Goal: Communication & Community: Answer question/provide support

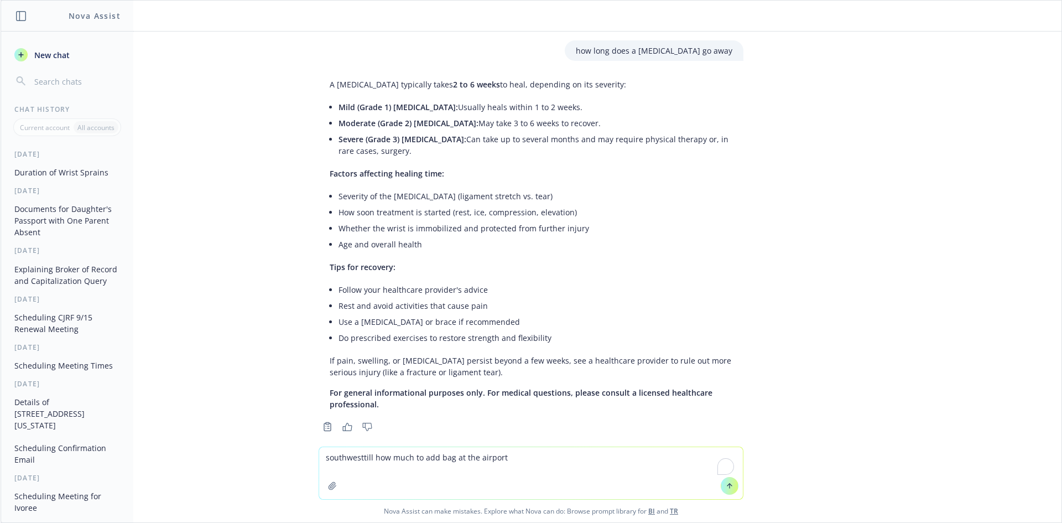
scroll to position [13, 0]
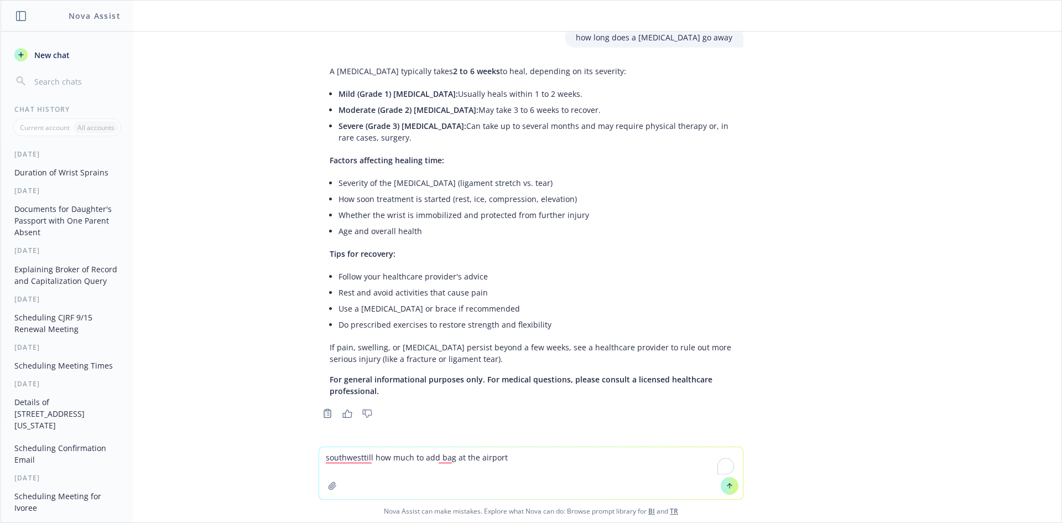
drag, startPoint x: 361, startPoint y: 460, endPoint x: 371, endPoint y: 459, distance: 10.0
click at [371, 459] on textarea "southwesttill how much to add bag at the airport" at bounding box center [531, 473] width 424 height 52
type textarea "southwesthow much to add bag at the airport"
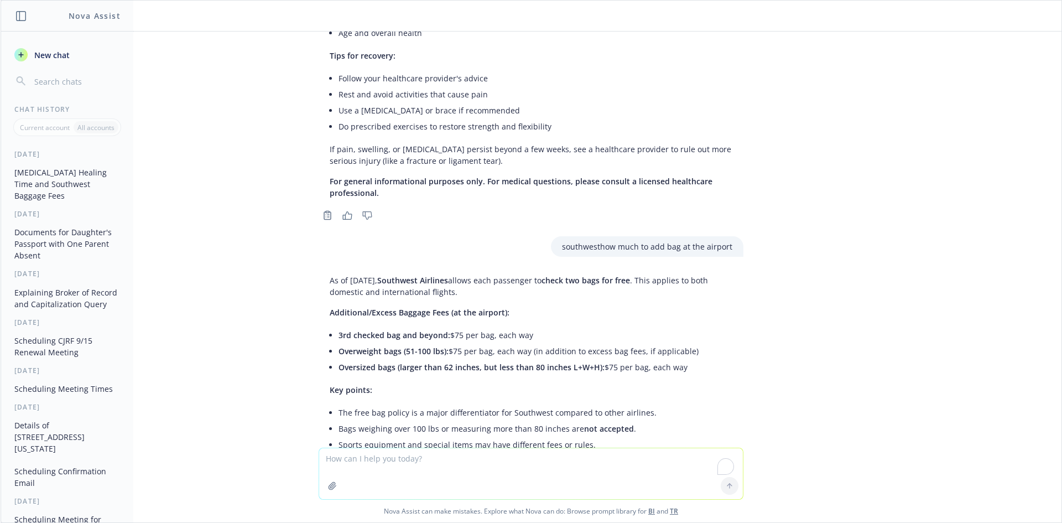
scroll to position [320, 0]
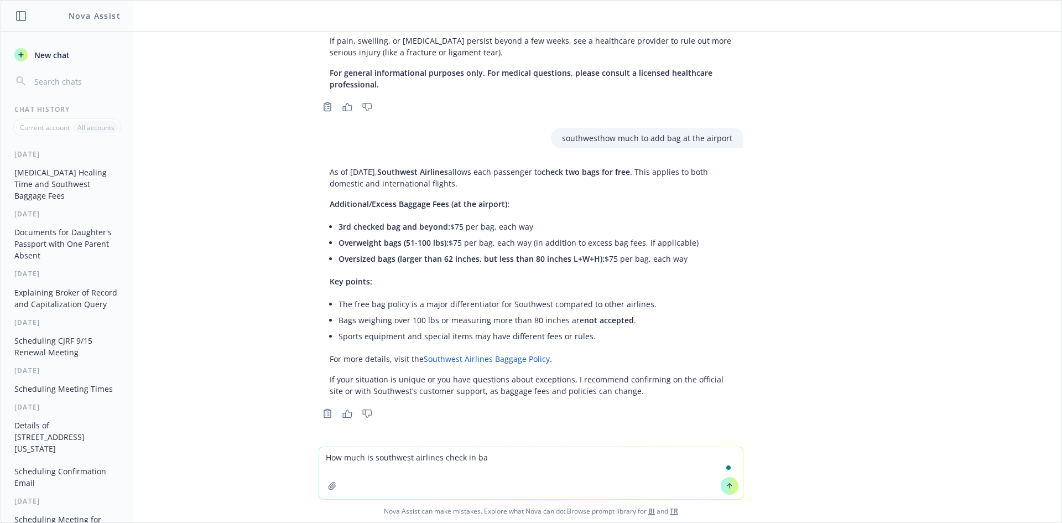
type textarea "How much is southwest airlines check in bag"
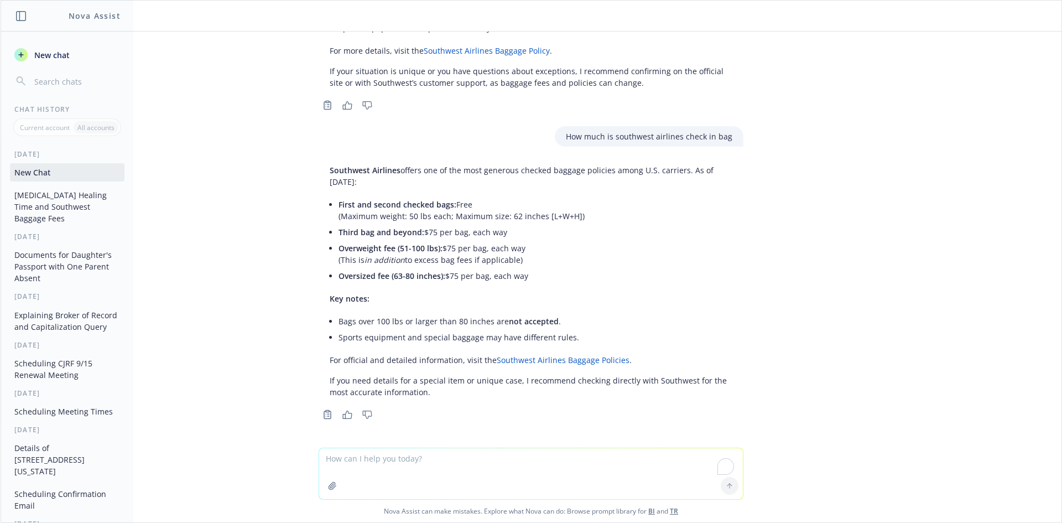
scroll to position [629, 0]
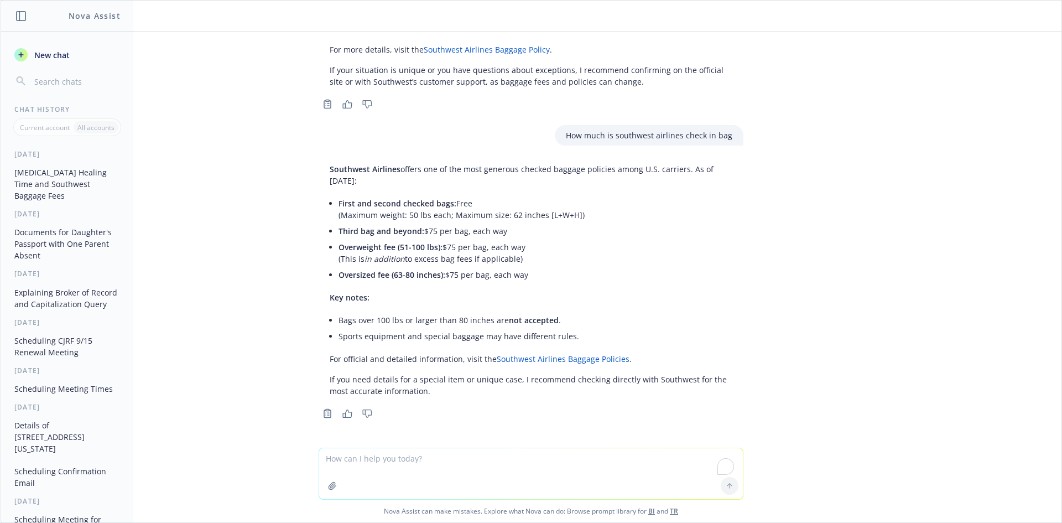
drag, startPoint x: 322, startPoint y: 170, endPoint x: 512, endPoint y: 161, distance: 189.9
click at [490, 170] on div "Southwest Airlines offers one of the most generous checked baggage policies amo…" at bounding box center [531, 290] width 442 height 262
drag, startPoint x: 742, startPoint y: 135, endPoint x: 554, endPoint y: 135, distance: 188.0
click at [554, 135] on div "How much is southwest airlines check in bag" at bounding box center [531, 135] width 442 height 20
copy p "How much is southwest airlines check in bag"
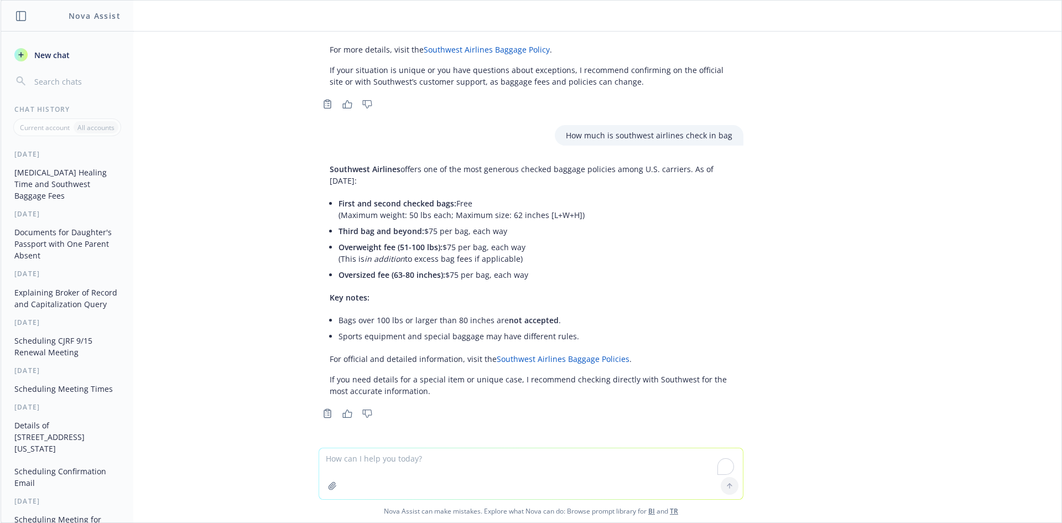
click at [379, 460] on textarea "To enrich screen reader interactions, please activate Accessibility in Grammarl…" at bounding box center [531, 473] width 424 height 51
paste textarea "Hi [PERSON_NAME], I hope you're doing well. Can you let me know if you're avail…"
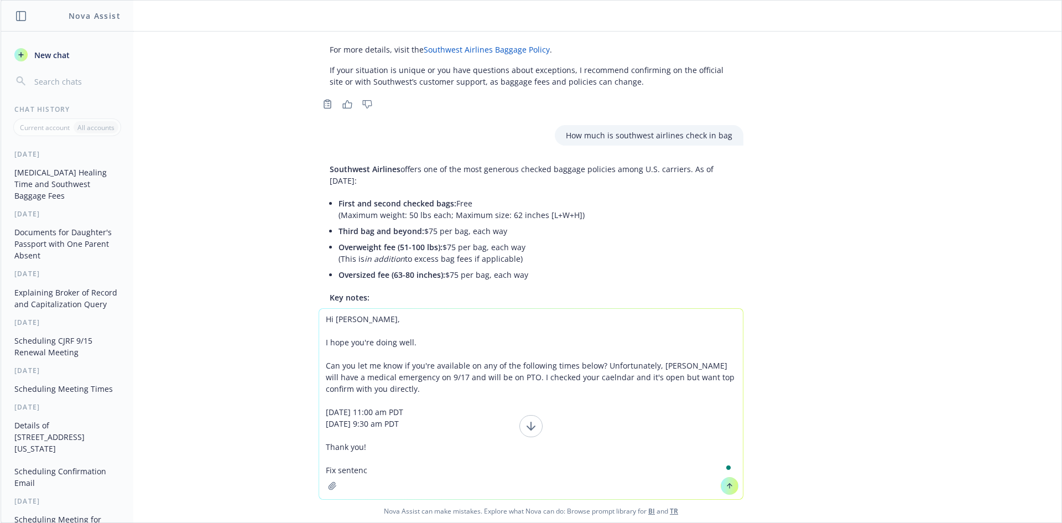
type textarea "Hi [PERSON_NAME], I hope you're doing well. Can you let me know if you're avail…"
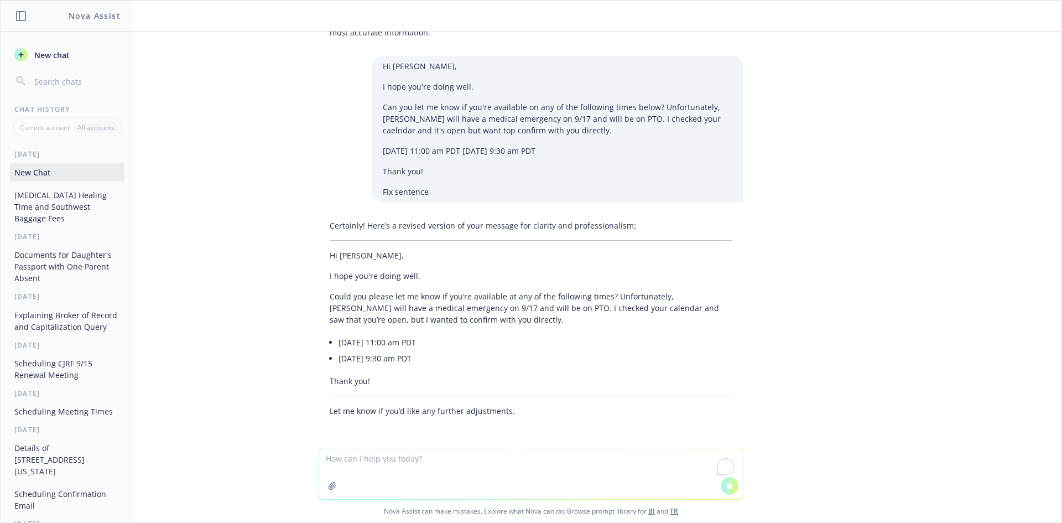
scroll to position [1027, 0]
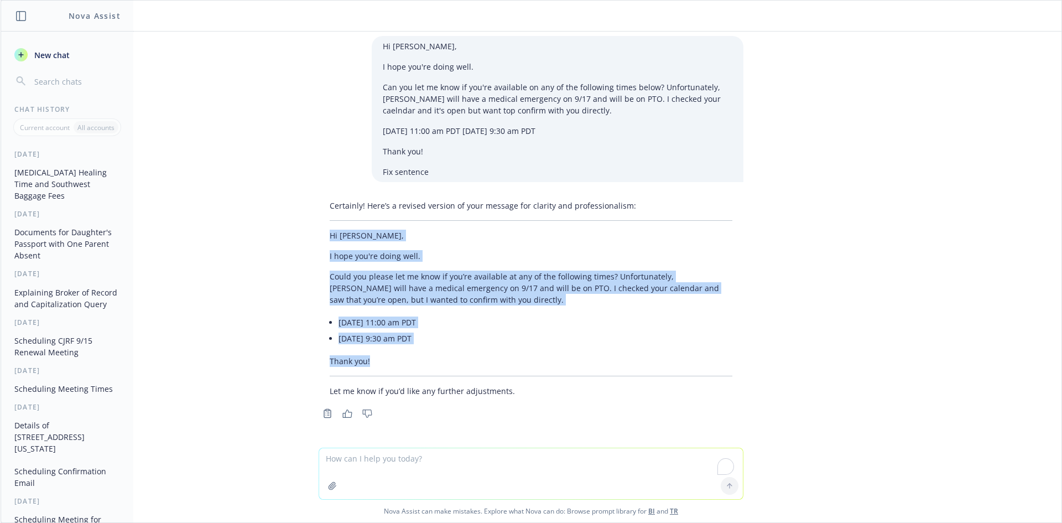
drag, startPoint x: 320, startPoint y: 235, endPoint x: 533, endPoint y: 351, distance: 242.3
click at [533, 351] on div "Certainly! Here’s a revised version of your message for clarity and professiona…" at bounding box center [531, 298] width 425 height 206
copy div "Hi [PERSON_NAME], I hope you're doing well. Could you please let me know if you…"
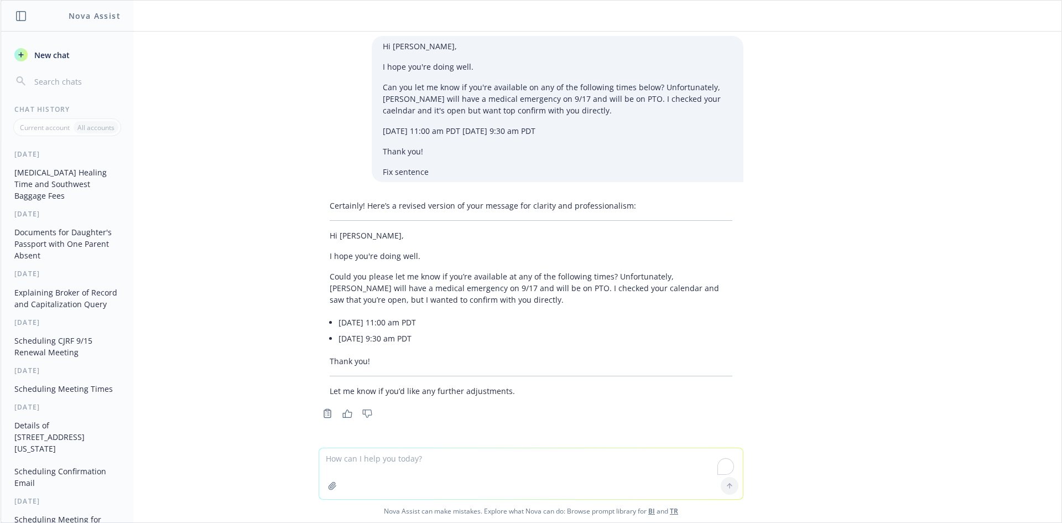
click at [455, 457] on textarea "To enrich screen reader interactions, please activate Accessibility in Grammarl…" at bounding box center [531, 473] width 424 height 51
paste textarea "HI [PERSON_NAME]! I hope you're doing well. Here are the updated times the team…"
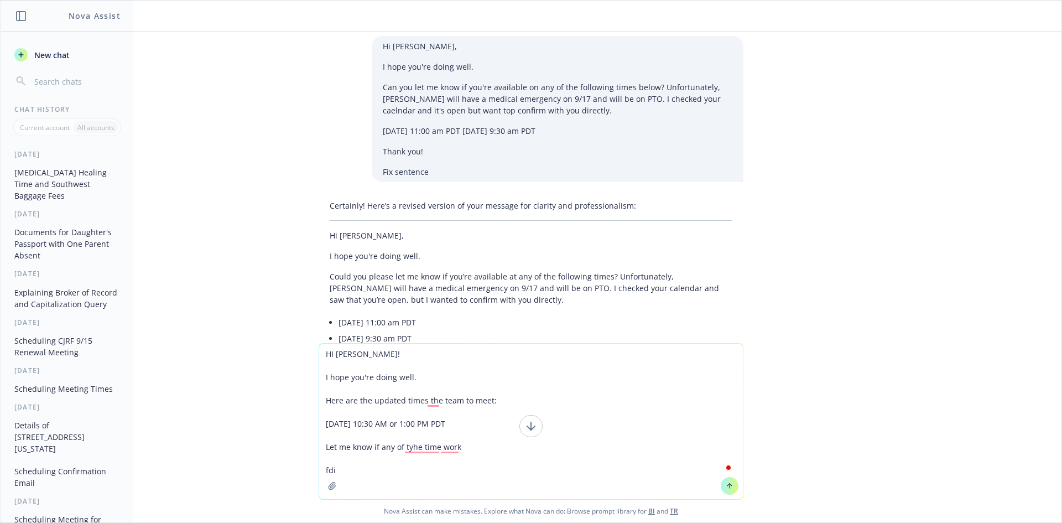
type textarea "HI [PERSON_NAME]! I hope you're doing well. Here are the updated times the team…"
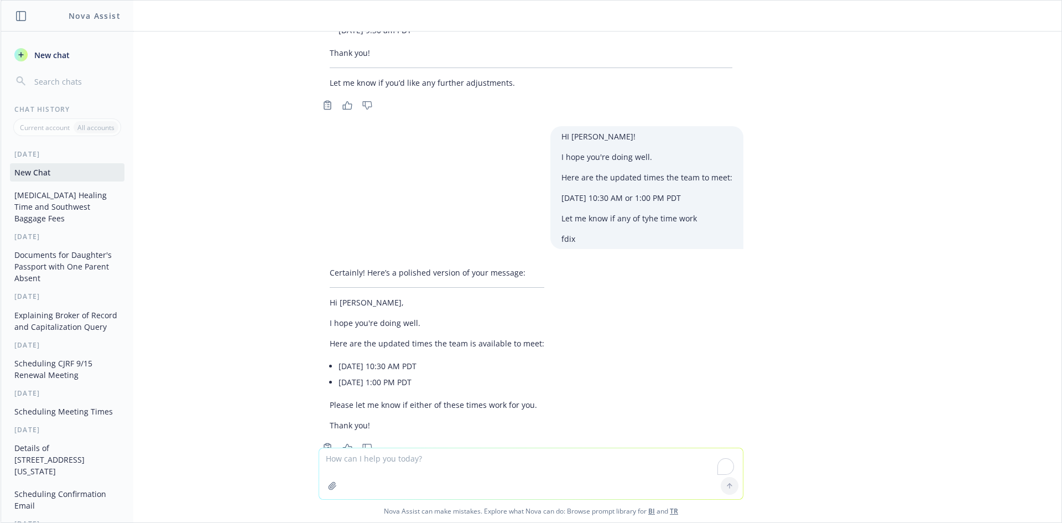
scroll to position [1369, 0]
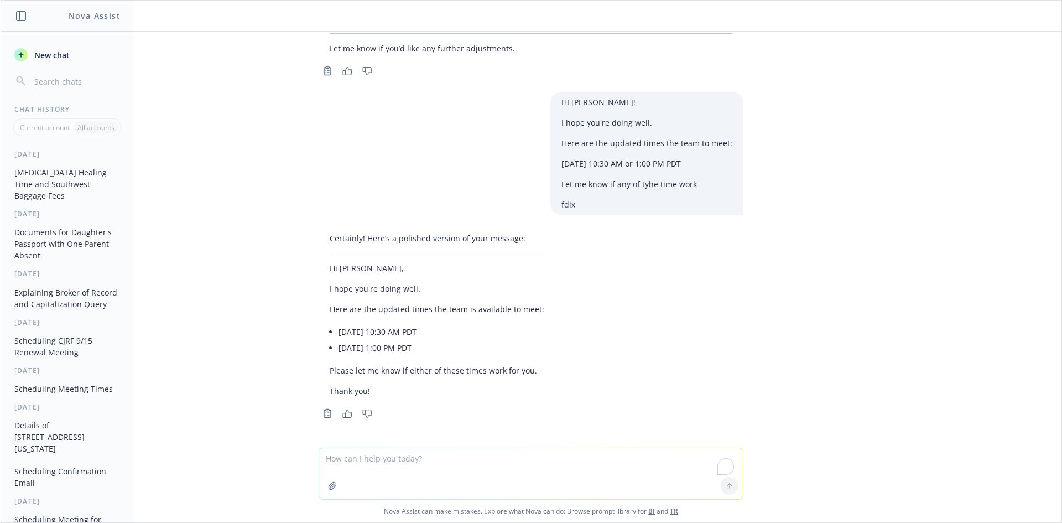
click at [385, 392] on p "Thank you!" at bounding box center [437, 391] width 215 height 12
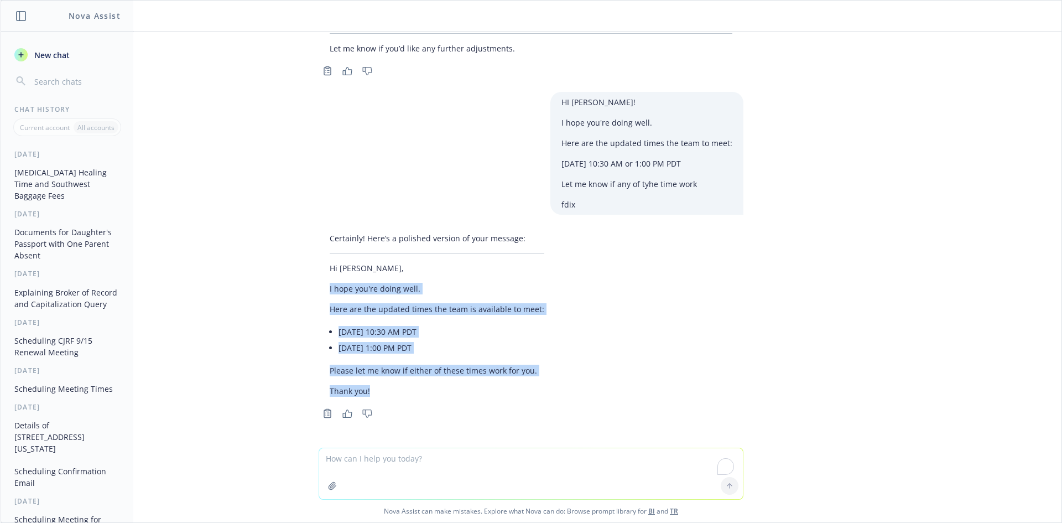
drag, startPoint x: 373, startPoint y: 397, endPoint x: 304, endPoint y: 279, distance: 136.3
click at [310, 279] on div "Certainly! Here’s a polished version of your message: Hi [PERSON_NAME], I hope …" at bounding box center [531, 324] width 442 height 193
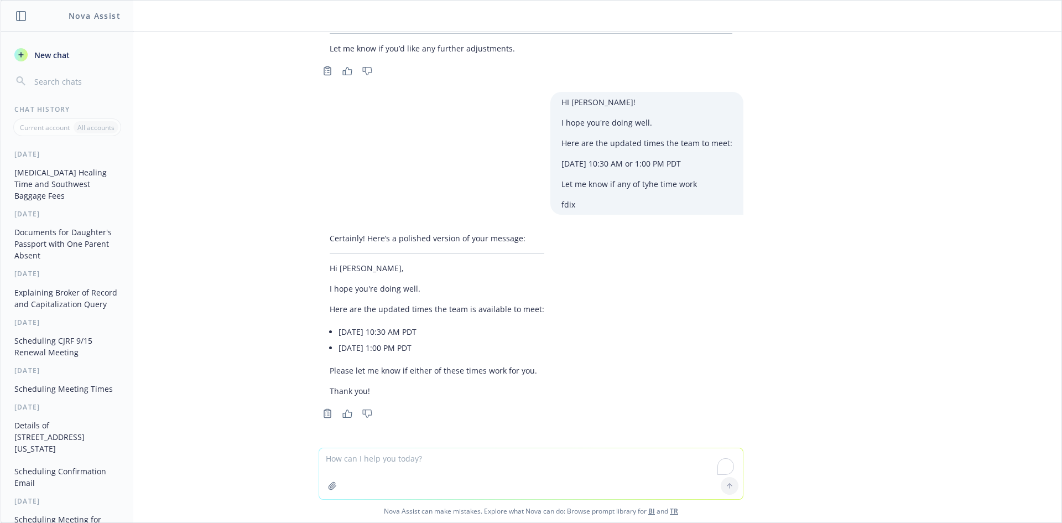
click at [310, 267] on div "Certainly! Here’s a polished version of your message: Hi [PERSON_NAME], I hope …" at bounding box center [531, 324] width 442 height 193
drag, startPoint x: 327, startPoint y: 260, endPoint x: 338, endPoint y: 285, distance: 27.2
click at [338, 285] on div "Certainly! Here’s a polished version of your message: Hi [PERSON_NAME], I hope …" at bounding box center [437, 314] width 237 height 173
click at [326, 276] on div "Certainly! Here’s a polished version of your message: Hi [PERSON_NAME], I hope …" at bounding box center [437, 314] width 237 height 173
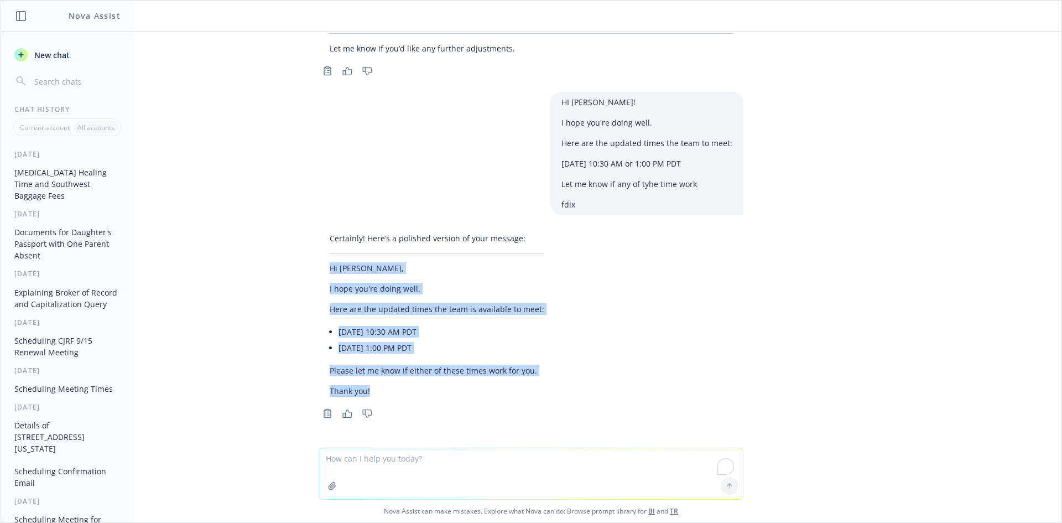
drag, startPoint x: 323, startPoint y: 265, endPoint x: 560, endPoint y: 388, distance: 267.1
click at [560, 388] on div "Certainly! Here’s a polished version of your message: Hi [PERSON_NAME], I hope …" at bounding box center [531, 314] width 425 height 173
copy div "Hi [PERSON_NAME], I hope you're doing well. Here are the updated times the team…"
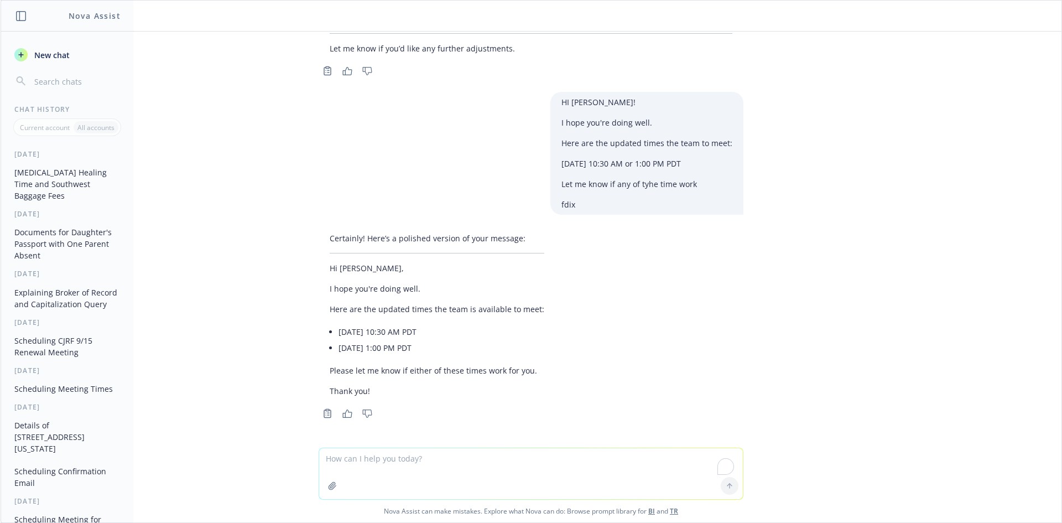
click at [408, 475] on textarea "To enrich screen reader interactions, please activate Accessibility in Grammarl…" at bounding box center [531, 473] width 424 height 51
paste textarea "Hi [PERSON_NAME], I hope you're doing well. Sending over the updated times the …"
type textarea "Hi [PERSON_NAME], I hope you're doing well. Sending over the updated times the …"
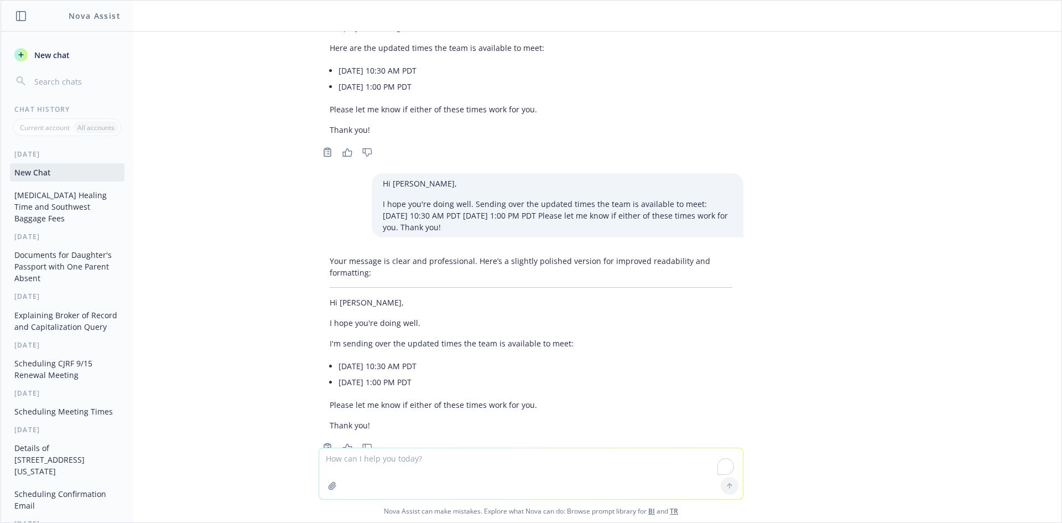
scroll to position [1665, 0]
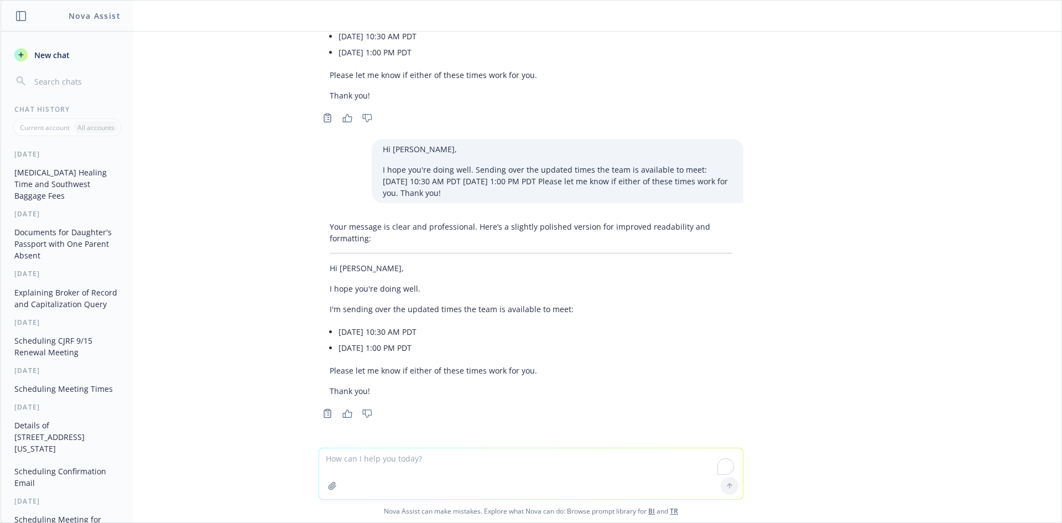
click at [405, 457] on textarea "To enrich screen reader interactions, please activate Accessibility in Grammarl…" at bounding box center [531, 473] width 424 height 51
type textarea "add, 9/19 is not avialble as Ivoree will be on PTO"
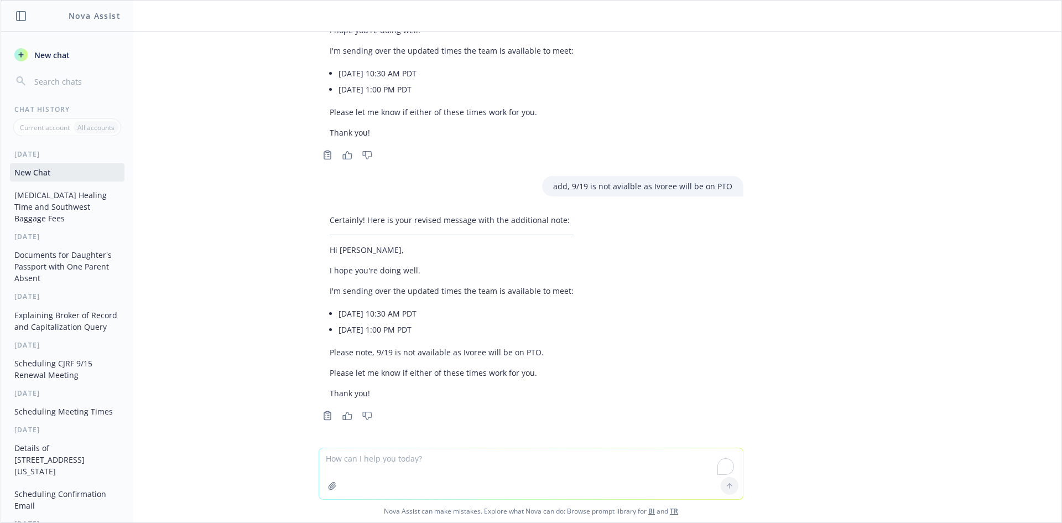
scroll to position [1925, 0]
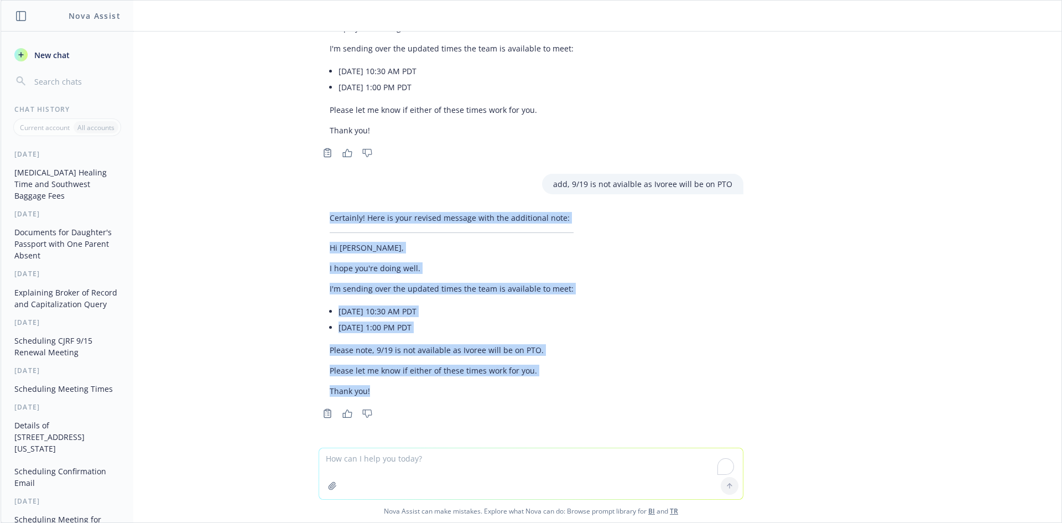
drag, startPoint x: 382, startPoint y: 390, endPoint x: 281, endPoint y: 226, distance: 192.6
click at [281, 226] on div "how long does a [MEDICAL_DATA] go away A [MEDICAL_DATA] typically takes 2 to 6 …" at bounding box center [531, 240] width 1061 height 416
copy div "Certainly! Here is your revised message with the additional note: Hi [PERSON_NA…"
click at [330, 250] on p "Hi [PERSON_NAME]," at bounding box center [452, 248] width 244 height 12
drag, startPoint x: 323, startPoint y: 247, endPoint x: 385, endPoint y: 391, distance: 156.6
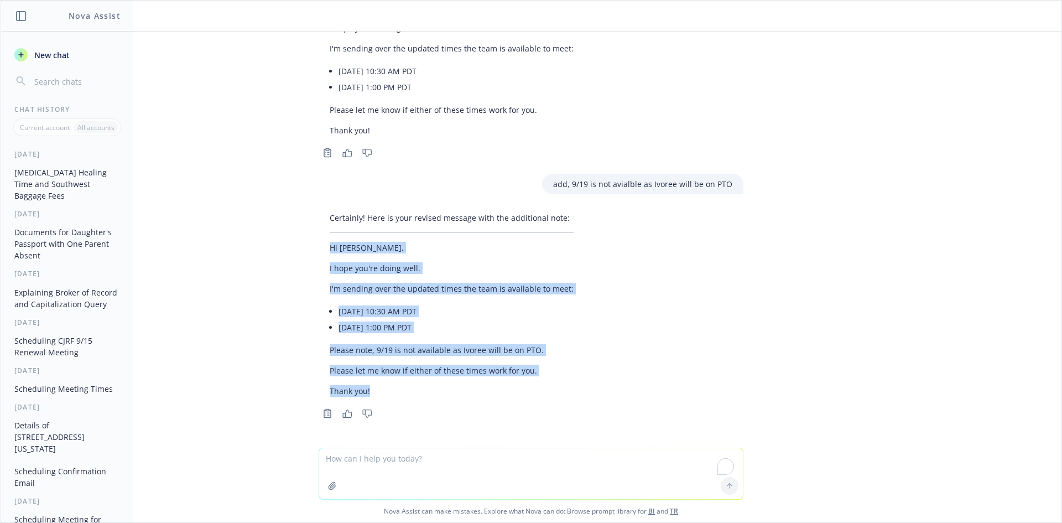
click at [385, 392] on div "Certainly! Here is your revised message with the additional note: Hi [PERSON_NA…" at bounding box center [452, 304] width 266 height 194
copy div "Hi [PERSON_NAME], I hope you're doing well. I'm sending over the updated times …"
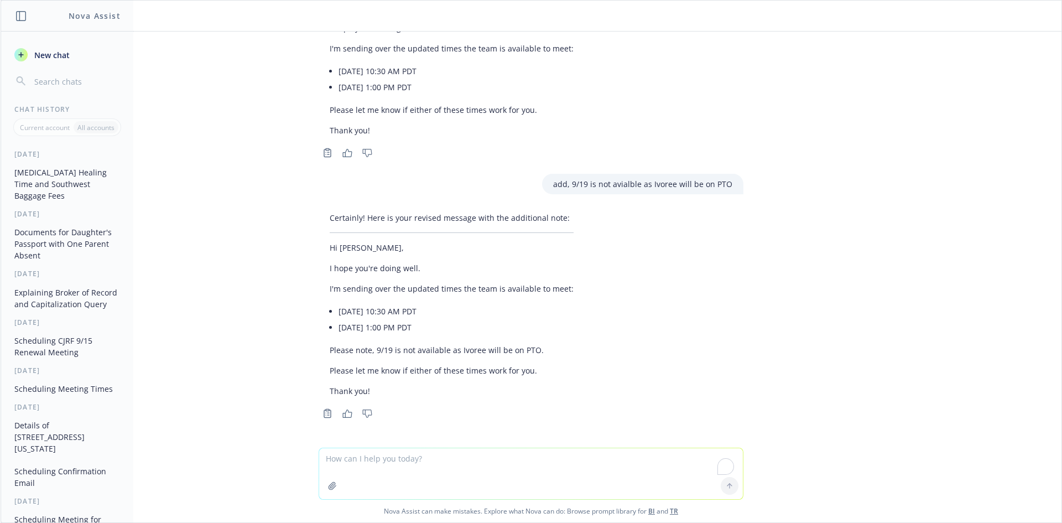
click at [371, 453] on textarea "To enrich screen reader interactions, please activate Accessibility in Grammarl…" at bounding box center [531, 473] width 424 height 51
type textarea "less formal"
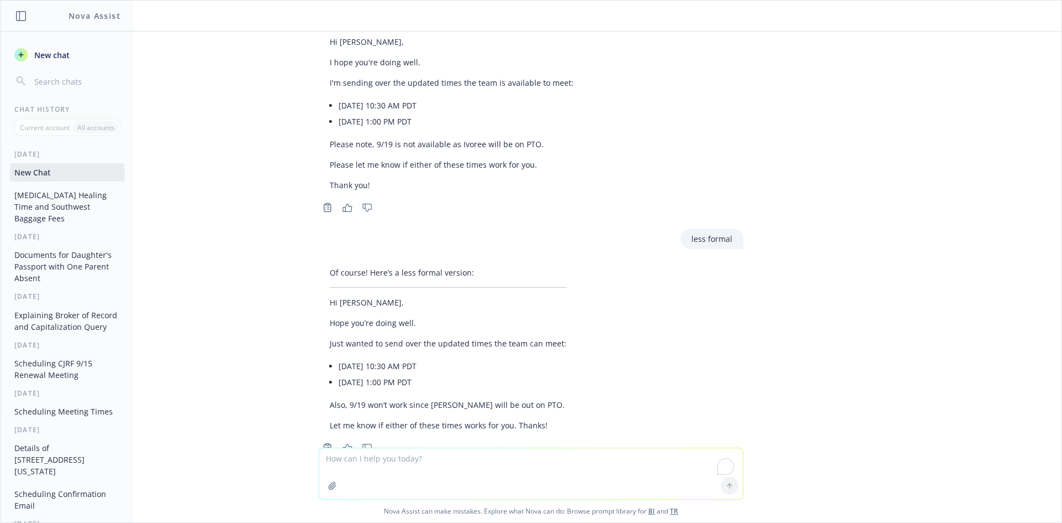
scroll to position [2165, 0]
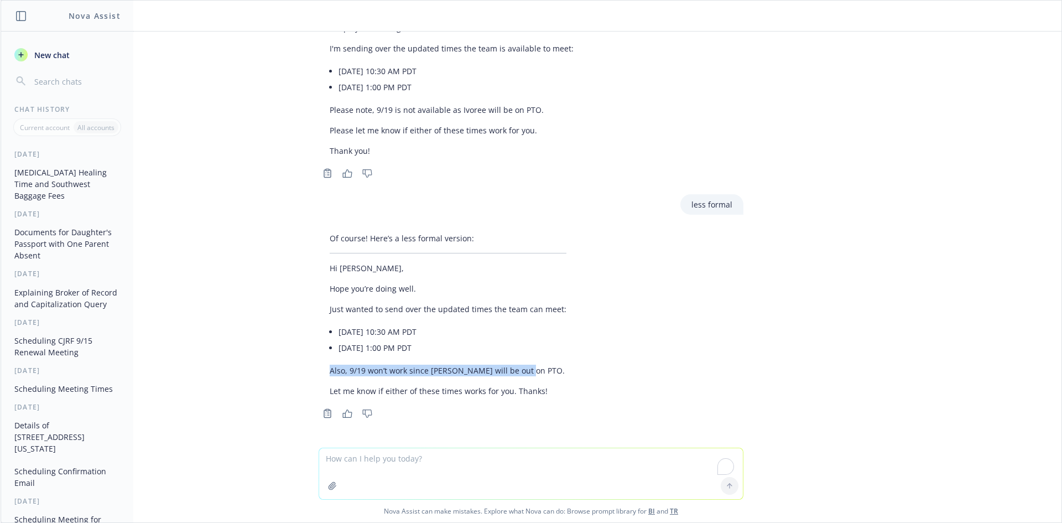
drag, startPoint x: 519, startPoint y: 368, endPoint x: 300, endPoint y: 348, distance: 220.4
click at [300, 348] on div "how long does a [MEDICAL_DATA] go away A [MEDICAL_DATA] typically takes 2 to 6 …" at bounding box center [531, 240] width 1061 height 416
copy p "Also, 9/19 won’t work since [PERSON_NAME] will be out on PTO."
click at [573, 467] on textarea "To enrich screen reader interactions, please activate Accessibility in Grammarl…" at bounding box center [531, 473] width 424 height 51
